Goal: Transaction & Acquisition: Obtain resource

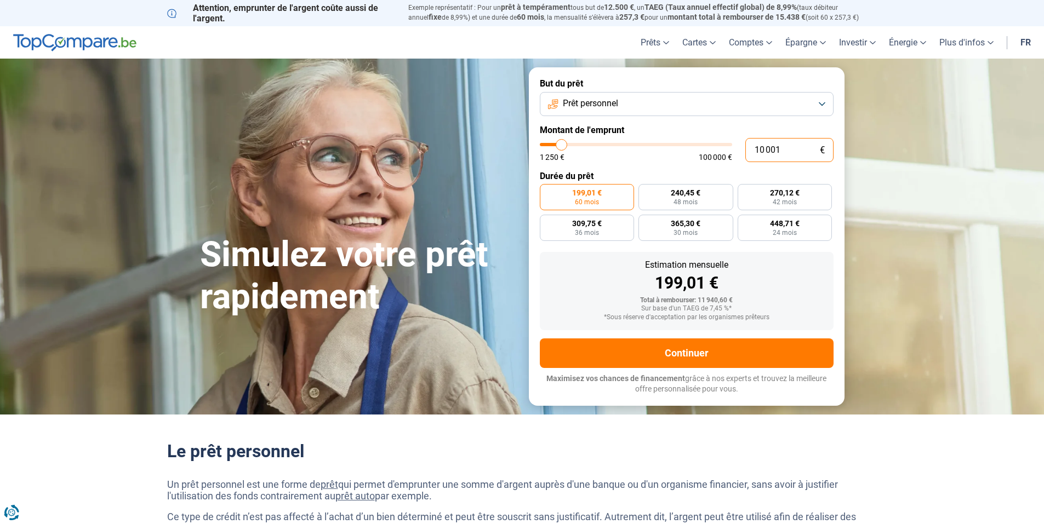
drag, startPoint x: 758, startPoint y: 148, endPoint x: 700, endPoint y: 148, distance: 58.1
click at [703, 148] on div "10 001 € 1 250 € 100 000 €" at bounding box center [687, 150] width 294 height 24
type input "10000"
radio input "true"
type input "2"
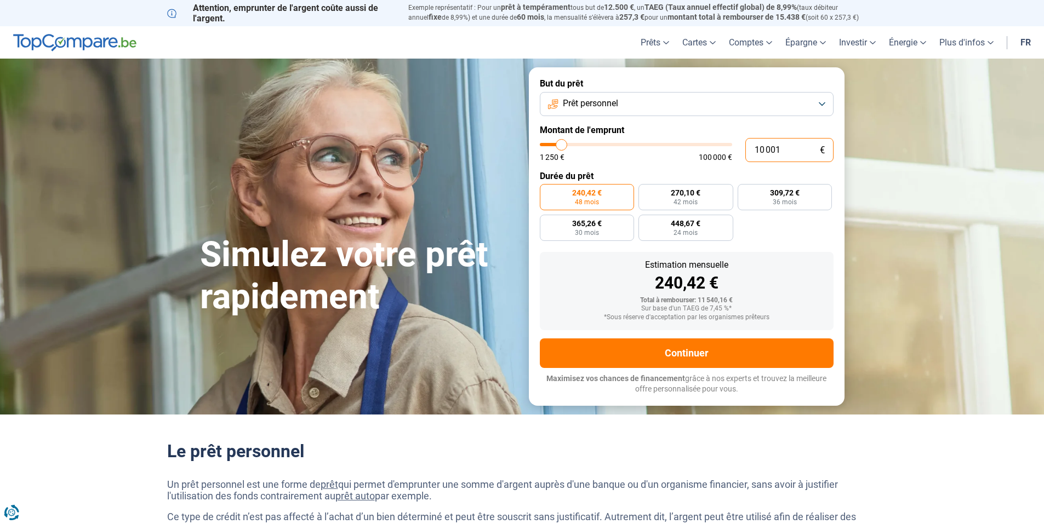
type input "1250"
type input "28"
type input "1250"
type input "280"
type input "1250"
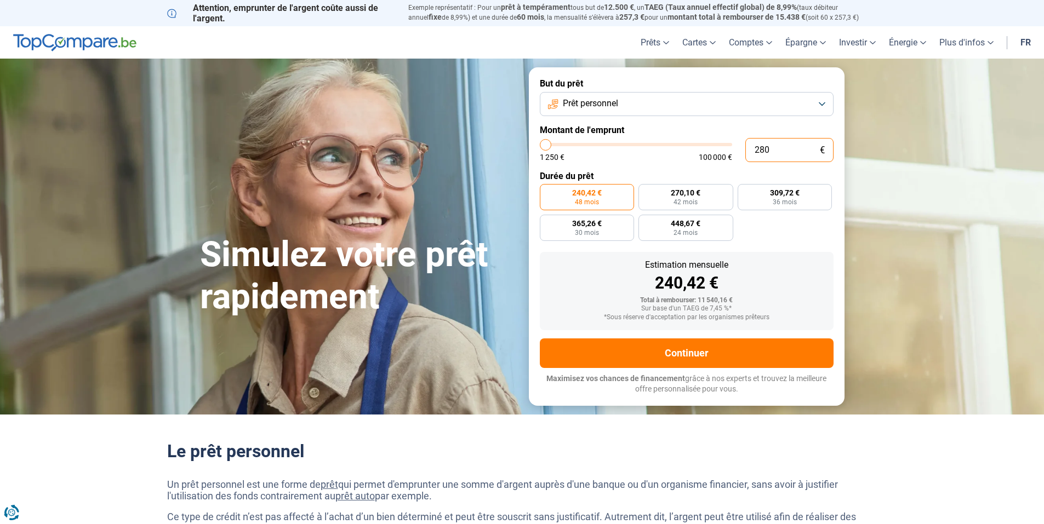
type input "2 800"
type input "2750"
radio input "true"
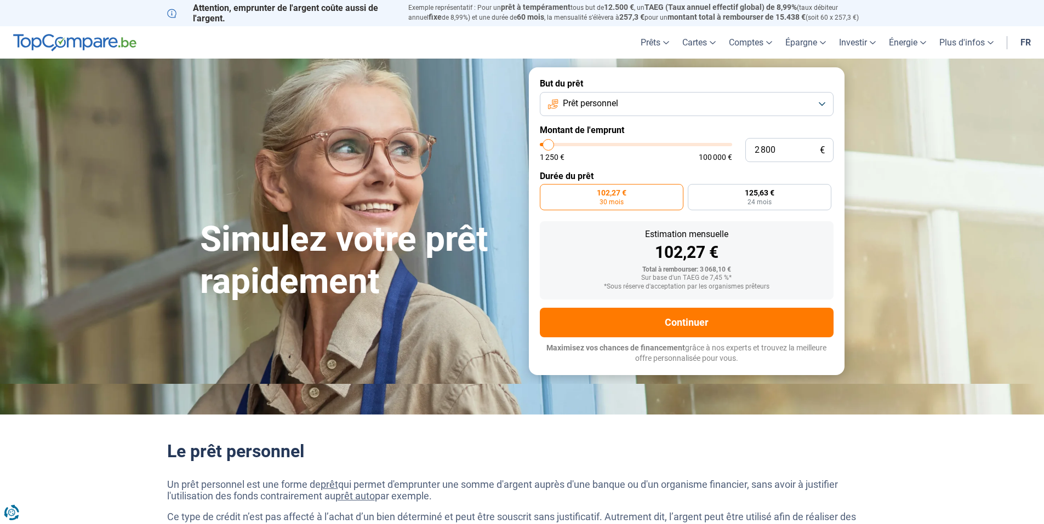
click at [821, 102] on button "Prêt personnel" at bounding box center [687, 104] width 294 height 24
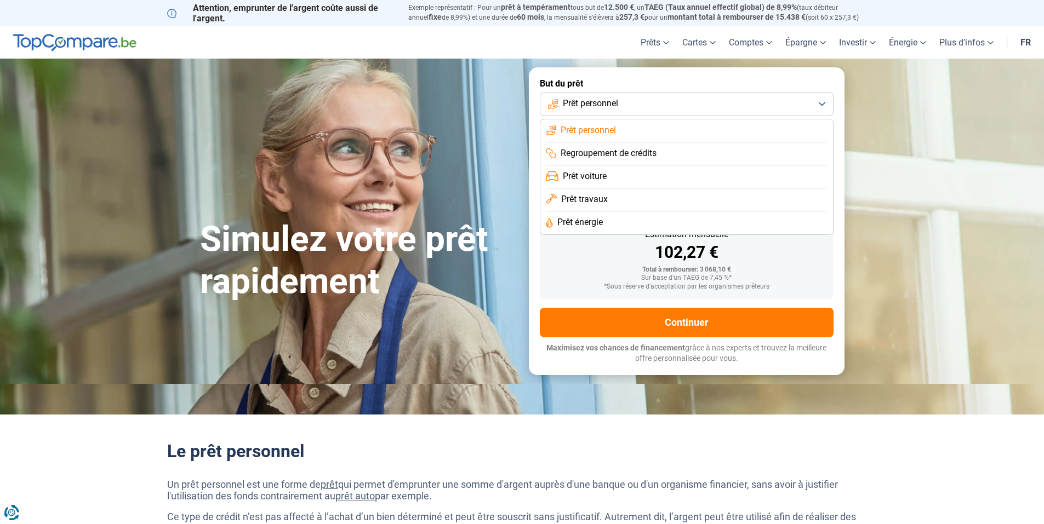
click at [791, 101] on button "Prêt personnel" at bounding box center [687, 104] width 294 height 24
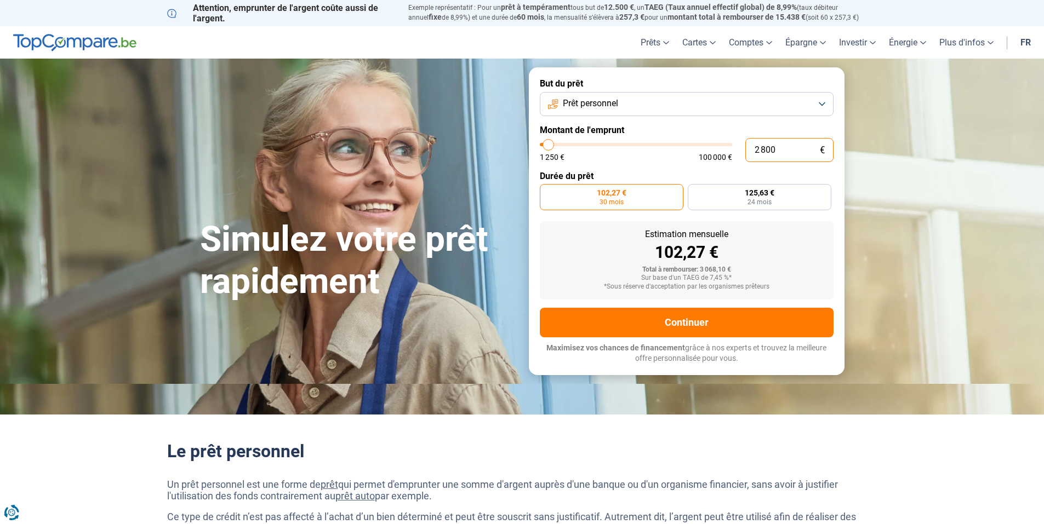
drag, startPoint x: 786, startPoint y: 151, endPoint x: 616, endPoint y: 136, distance: 170.5
click at [633, 134] on form "But du prêt Prêt personnel Montant de l'emprunt 2 800 € 1 250 € 100 000 € Durée…" at bounding box center [687, 220] width 316 height 307
type input "3"
type input "1250"
type input "30"
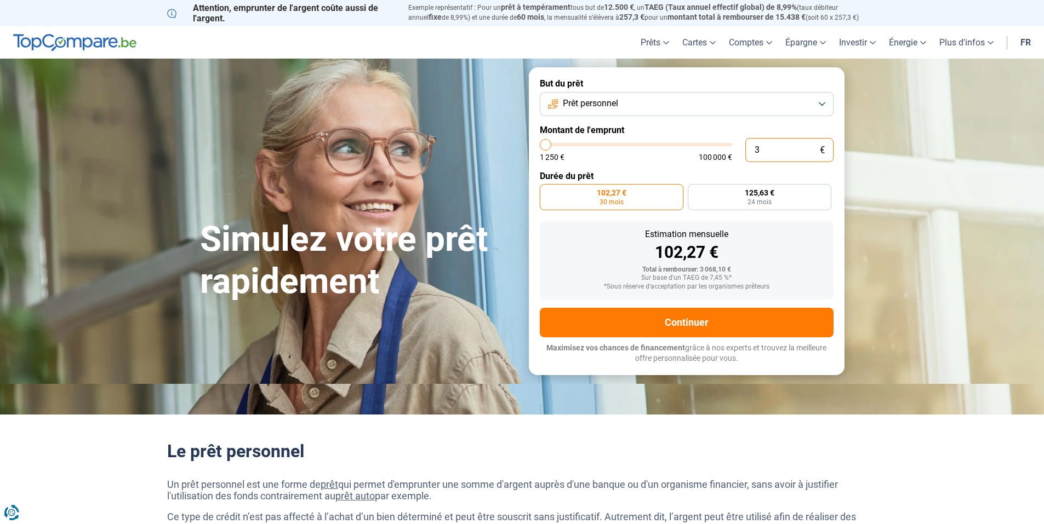
type input "1250"
type input "300"
type input "1250"
type input "1 250"
type input "1250"
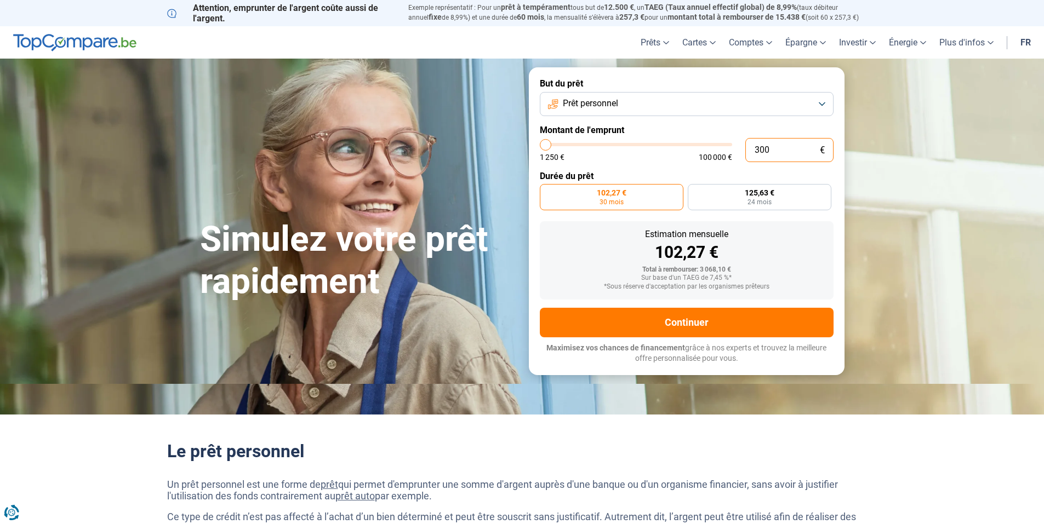
radio input "true"
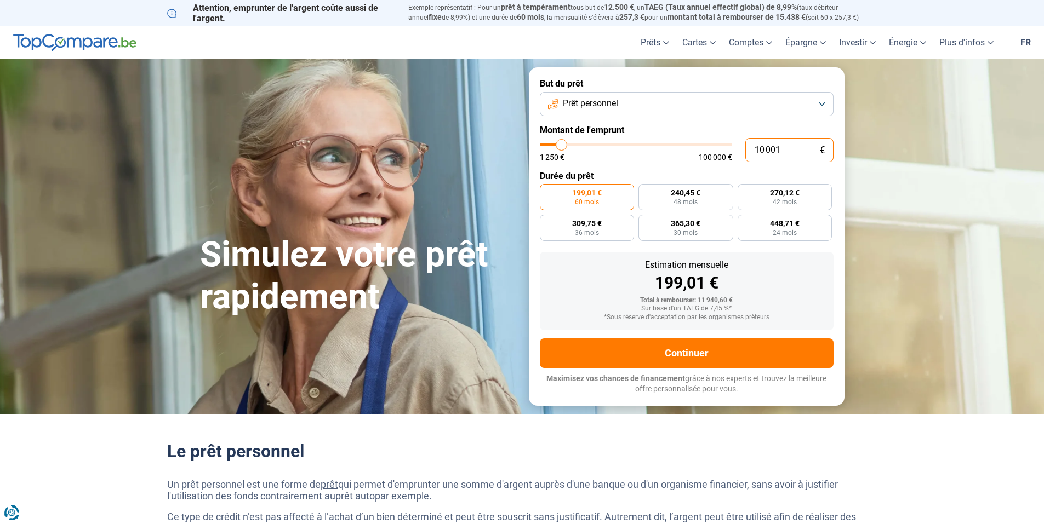
drag, startPoint x: 786, startPoint y: 153, endPoint x: 690, endPoint y: 135, distance: 97.5
click at [690, 135] on form "But du prêt Prêt personnel Montant de l'emprunt 10 001 € 1 250 € 100 000 € Duré…" at bounding box center [687, 236] width 316 height 338
type input "3"
type input "1250"
type input "30"
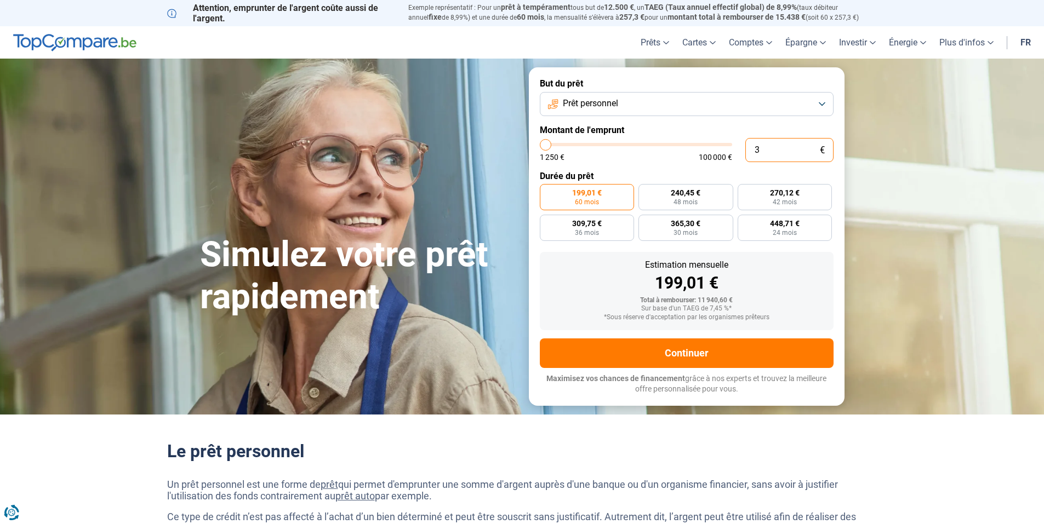
type input "1250"
type input "300"
type input "1250"
type input "3 000"
type input "3000"
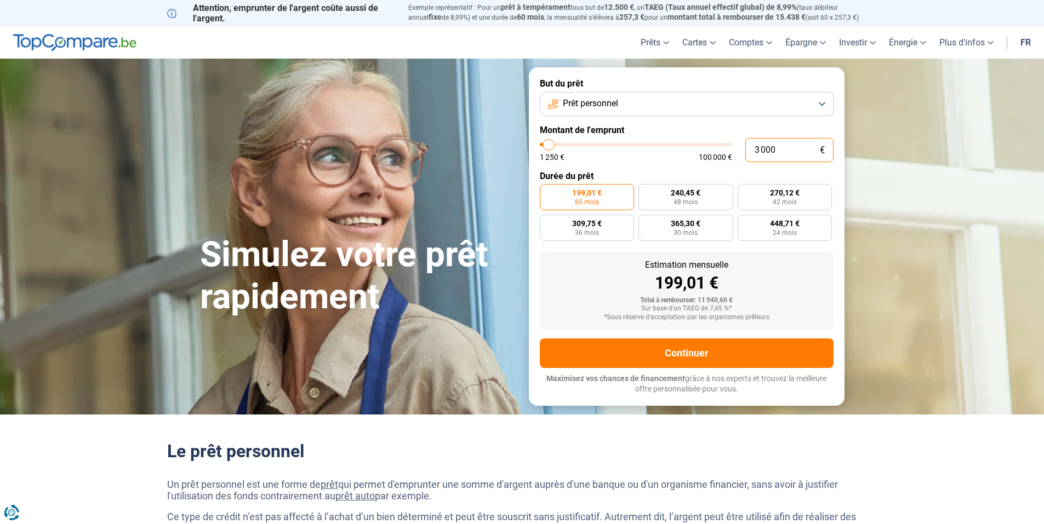
type input "3 000"
radio input "true"
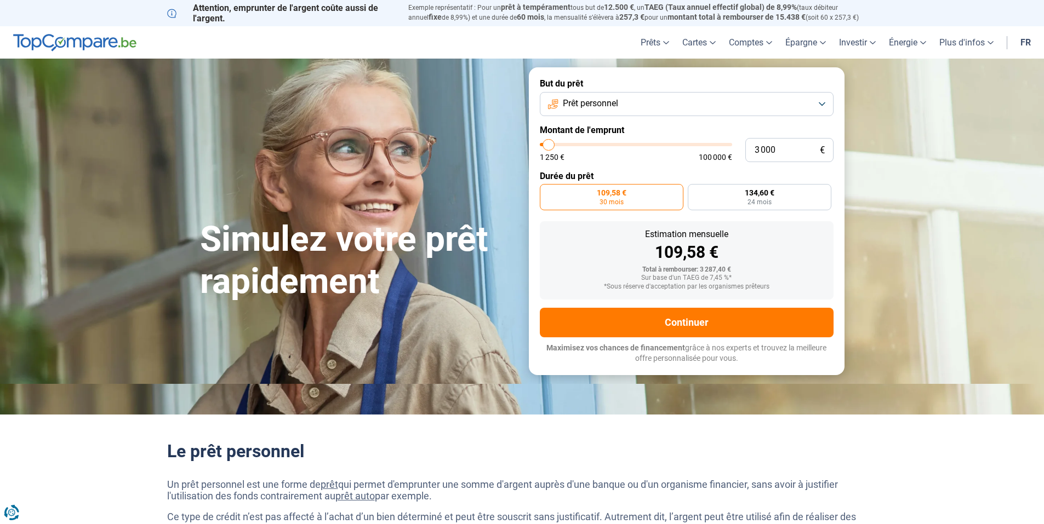
click at [697, 130] on label "Montant de l'emprunt" at bounding box center [687, 130] width 294 height 10
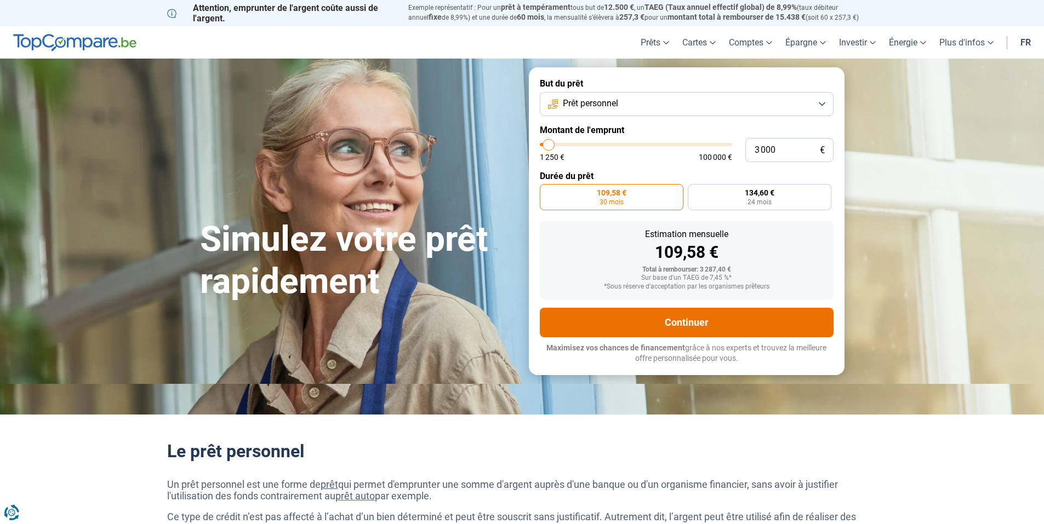
click at [696, 324] on button "Continuer" at bounding box center [687, 323] width 294 height 30
